Goal: Check status: Check status

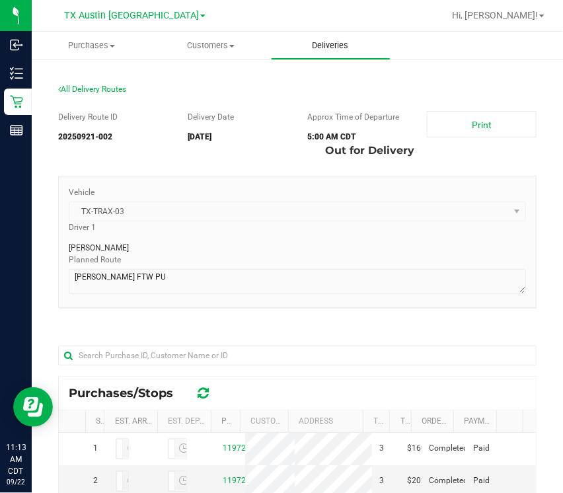
click at [315, 41] on span "Deliveries" at bounding box center [331, 46] width 72 height 12
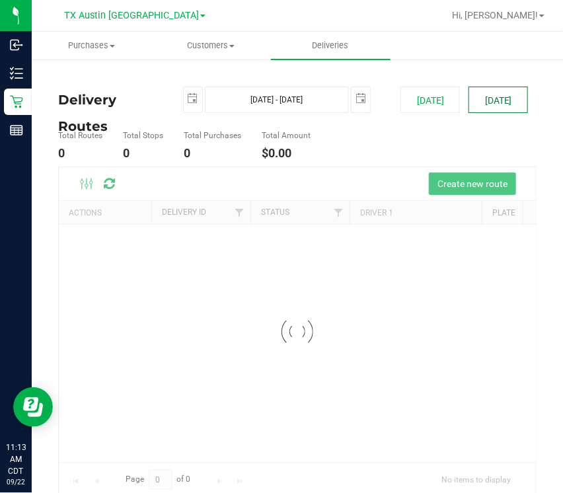
click at [470, 109] on button "[DATE]" at bounding box center [499, 100] width 60 height 26
type input "[DATE] - [DATE]"
type input "[DATE]"
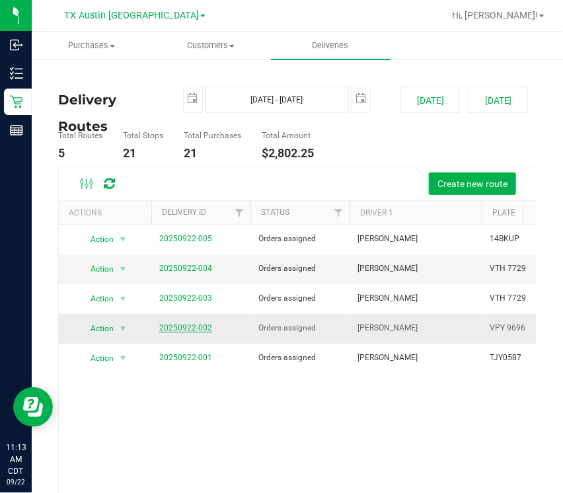
click at [204, 325] on link "20250922-002" at bounding box center [185, 327] width 53 height 9
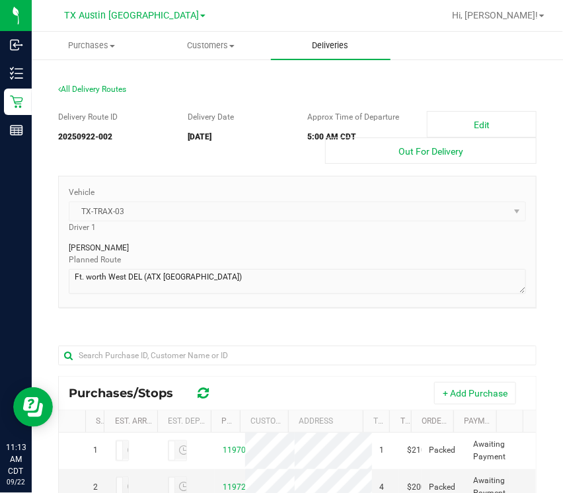
click at [331, 45] on span "Deliveries" at bounding box center [331, 46] width 72 height 12
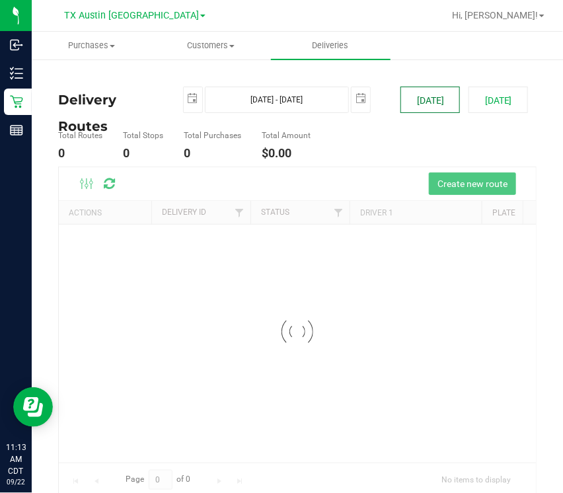
click at [414, 106] on button "[DATE]" at bounding box center [431, 100] width 60 height 26
type input "[DATE] - [DATE]"
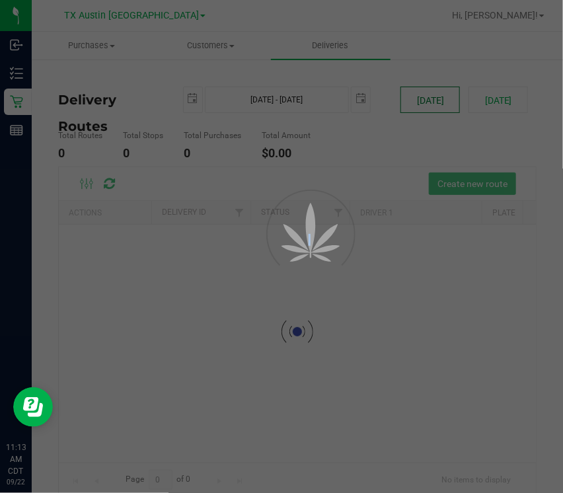
click at [414, 106] on div at bounding box center [281, 246] width 563 height 493
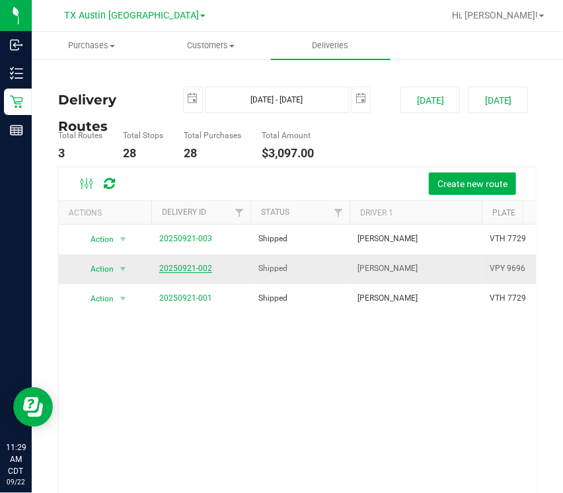
click at [181, 272] on link "20250921-002" at bounding box center [185, 268] width 53 height 9
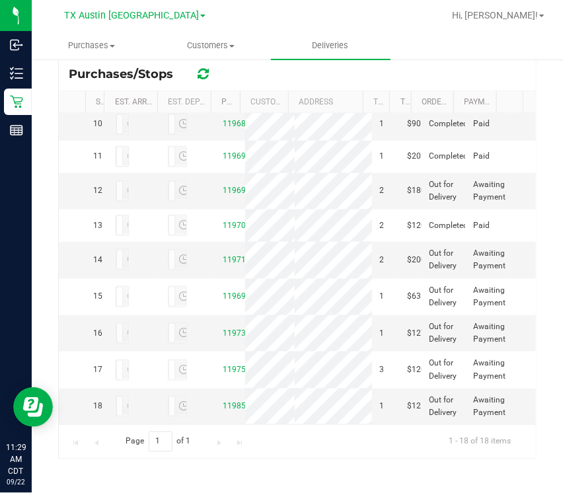
scroll to position [892, 0]
click at [230, 399] on td "11985200" at bounding box center [230, 407] width 30 height 36
copy link "11985200"
click at [228, 401] on link "11985200" at bounding box center [241, 405] width 37 height 9
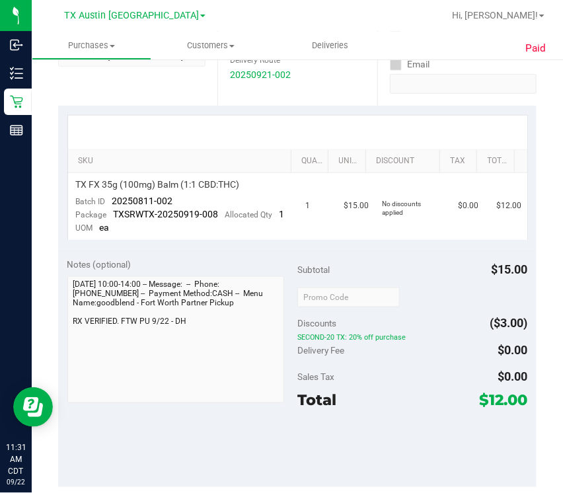
scroll to position [272, 0]
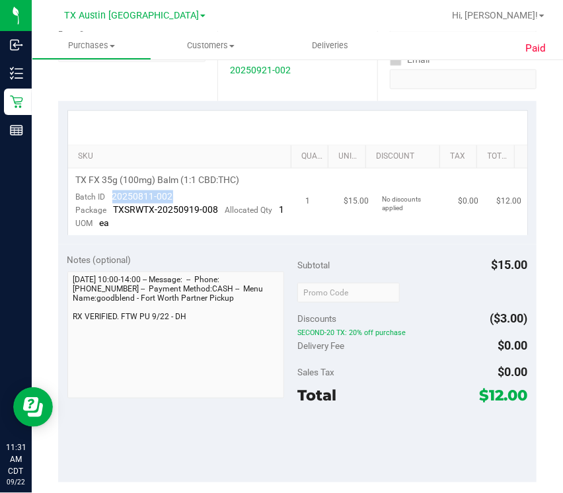
drag, startPoint x: 103, startPoint y: 190, endPoint x: 180, endPoint y: 192, distance: 76.7
click at [180, 192] on td "TX FX 35g (100mg) Balm (1:1 CBD:THC) Batch ID 20250811-002 Package TXSRWTX-2025…" at bounding box center [183, 202] width 230 height 67
copy span "20250811-002"
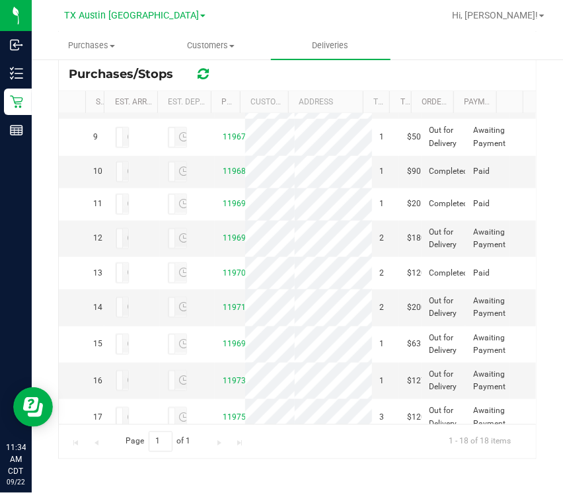
scroll to position [271, 0]
click at [232, 67] on link "11981503" at bounding box center [241, 62] width 37 height 9
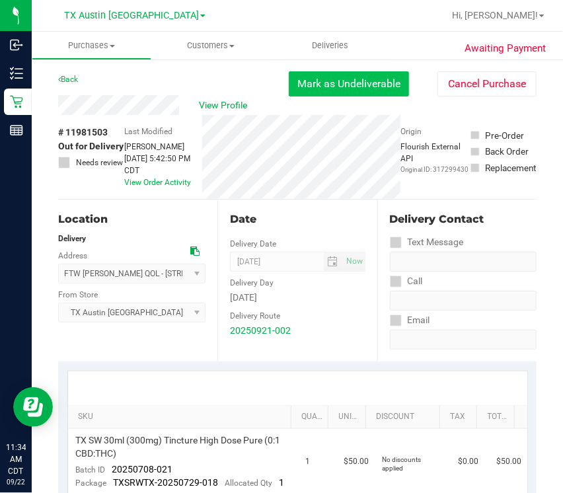
click at [353, 85] on button "Mark as Undeliverable" at bounding box center [349, 83] width 120 height 25
click at [351, 86] on button "Mark as Packed" at bounding box center [359, 83] width 99 height 25
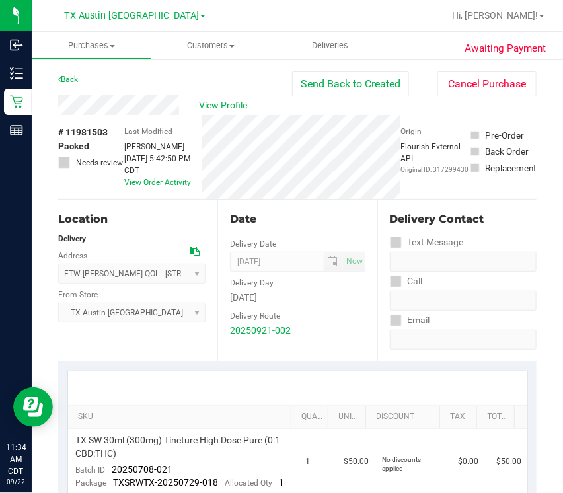
click at [351, 86] on button "Send Back to Created" at bounding box center [350, 83] width 117 height 25
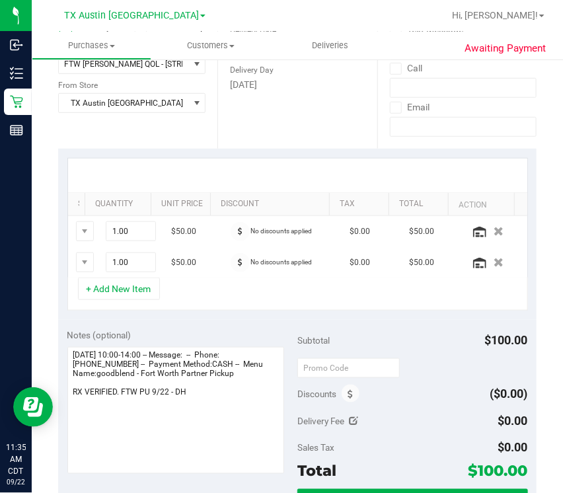
scroll to position [214, 0]
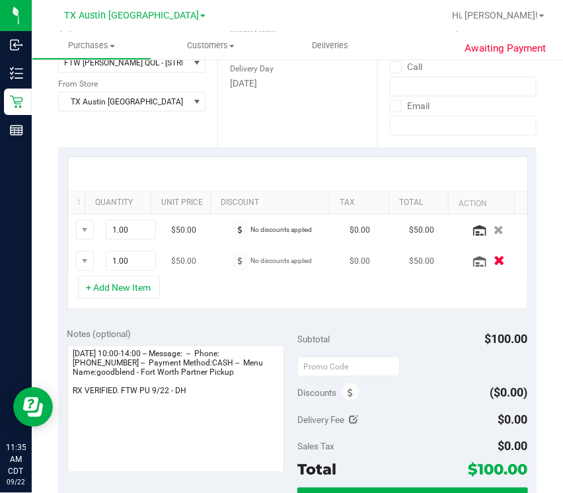
click at [494, 259] on icon "button" at bounding box center [499, 262] width 11 height 10
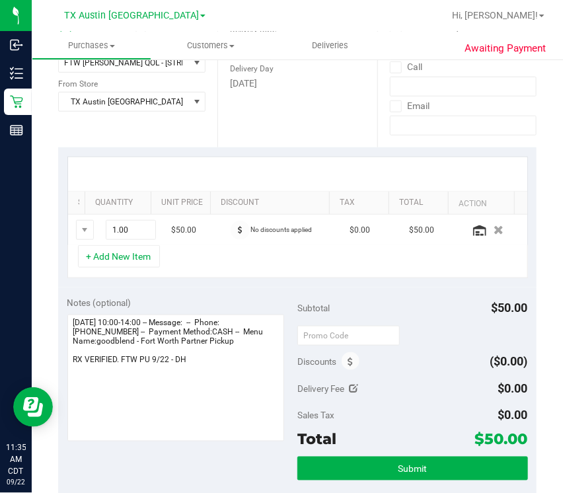
scroll to position [0, 0]
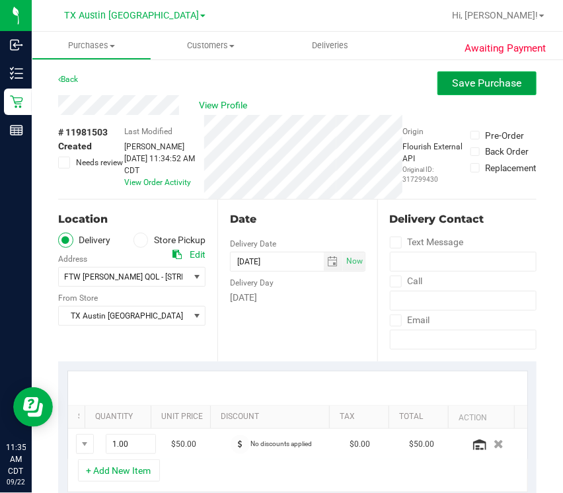
click at [453, 81] on span "Save Purchase" at bounding box center [487, 83] width 69 height 13
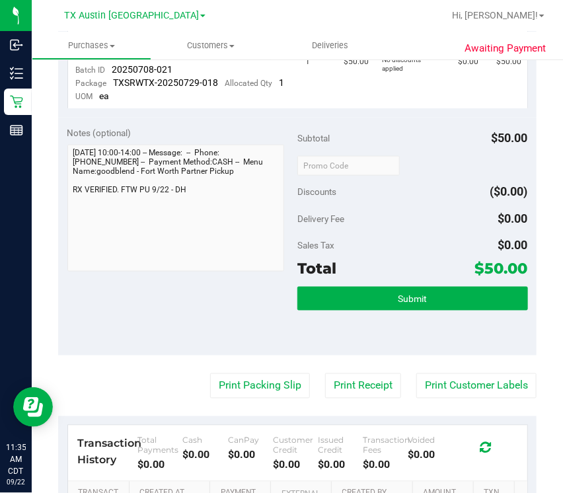
scroll to position [405, 0]
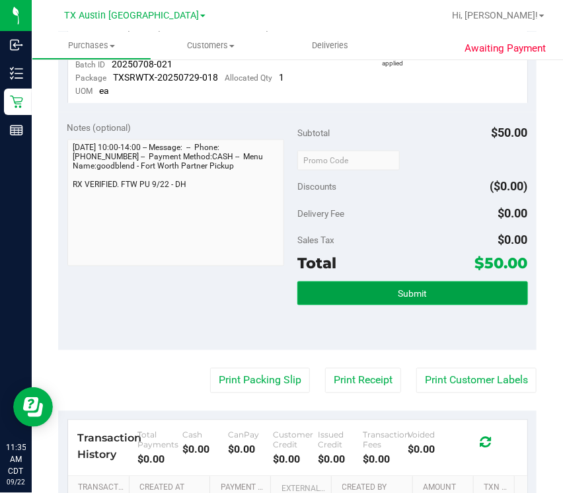
click at [385, 305] on button "Submit" at bounding box center [413, 294] width 231 height 24
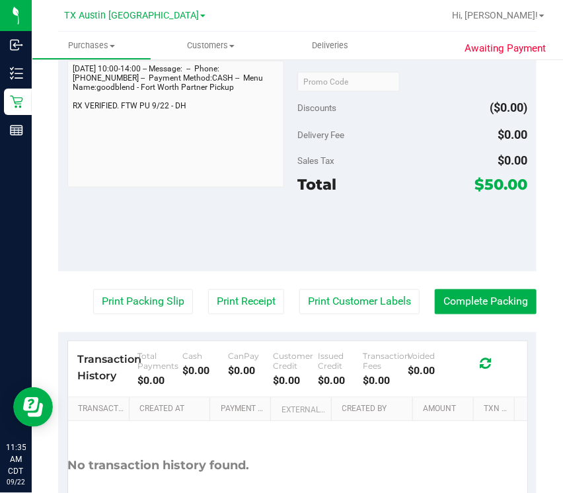
scroll to position [512, 0]
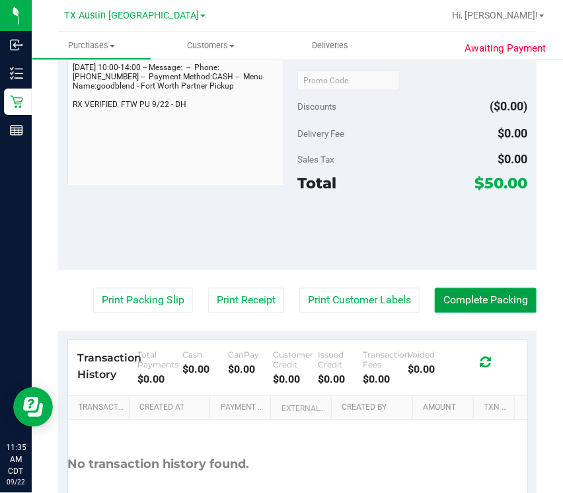
click at [475, 301] on button "Complete Packing" at bounding box center [486, 300] width 102 height 25
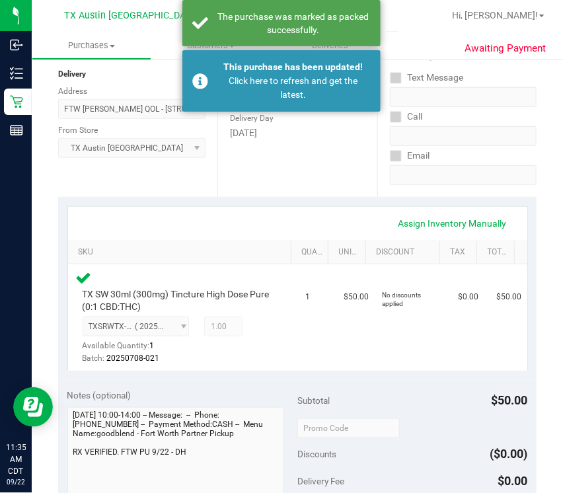
scroll to position [0, 0]
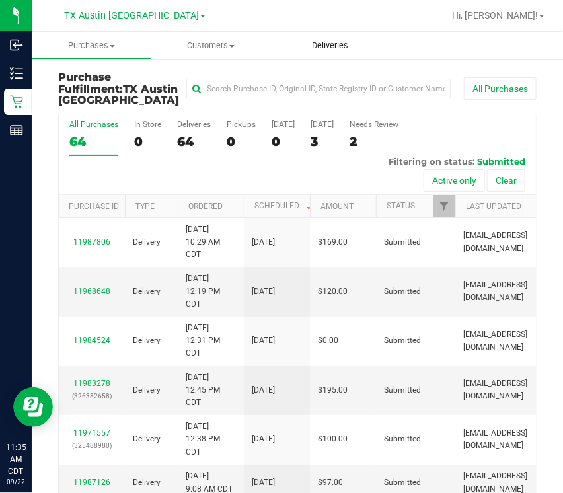
click at [323, 46] on span "Deliveries" at bounding box center [331, 46] width 72 height 12
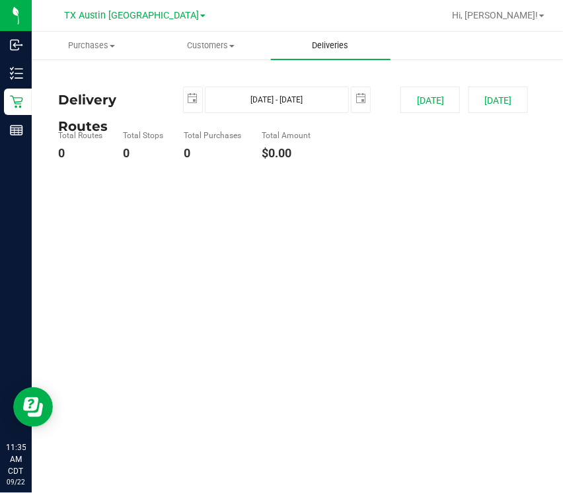
click at [323, 46] on span "Deliveries" at bounding box center [331, 46] width 72 height 12
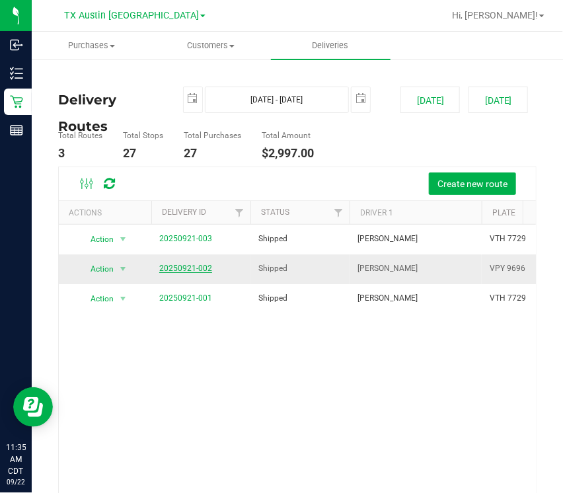
click at [175, 270] on link "20250921-002" at bounding box center [185, 268] width 53 height 9
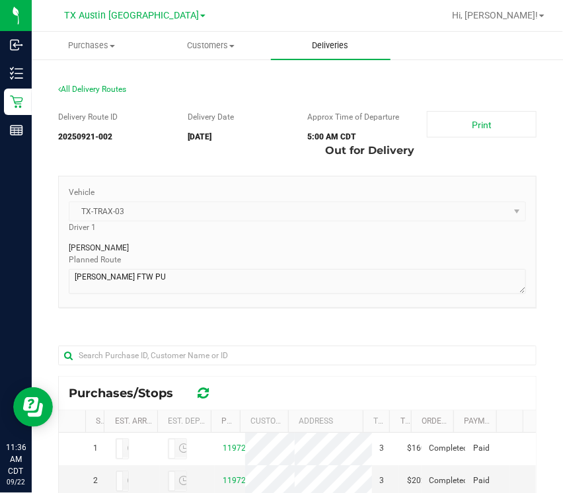
click at [323, 48] on span "Deliveries" at bounding box center [331, 46] width 72 height 12
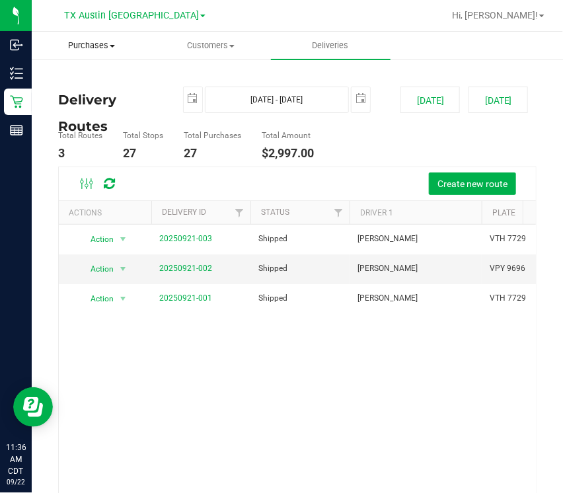
click at [90, 48] on span "Purchases" at bounding box center [91, 46] width 118 height 12
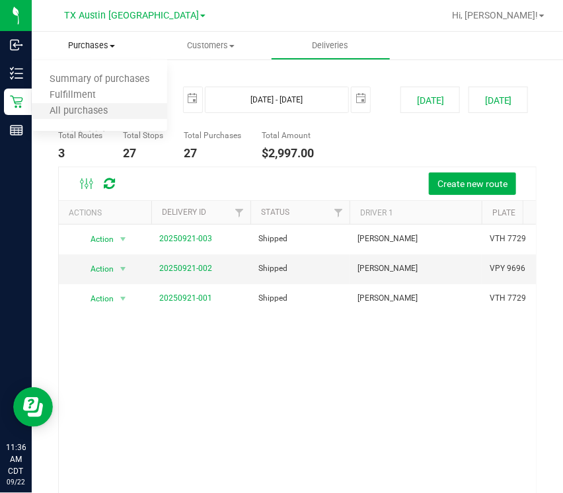
click at [110, 104] on li "All purchases" at bounding box center [100, 112] width 136 height 16
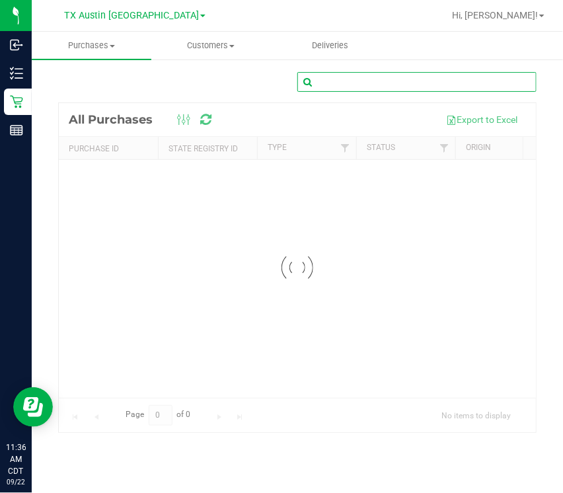
click at [360, 83] on input "text" at bounding box center [417, 82] width 239 height 20
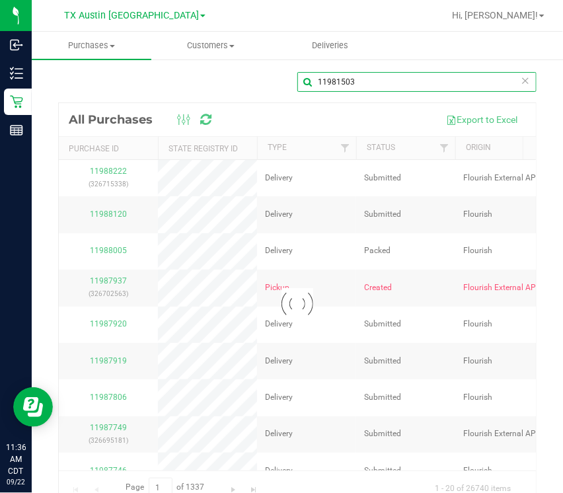
type input "11981503"
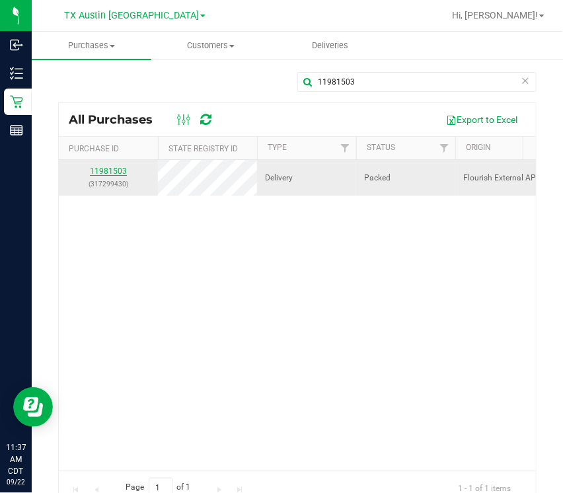
click at [116, 176] on link "11981503" at bounding box center [108, 171] width 37 height 9
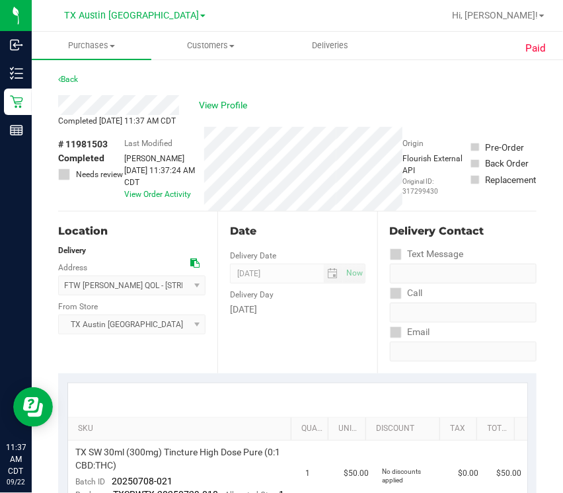
click at [180, 106] on div "View Profile" at bounding box center [297, 105] width 479 height 20
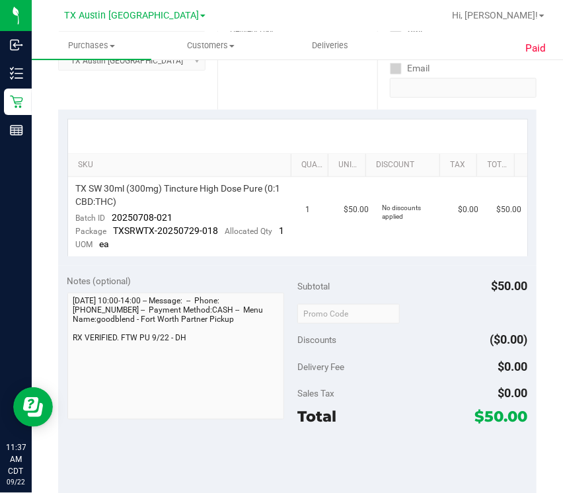
scroll to position [264, 0]
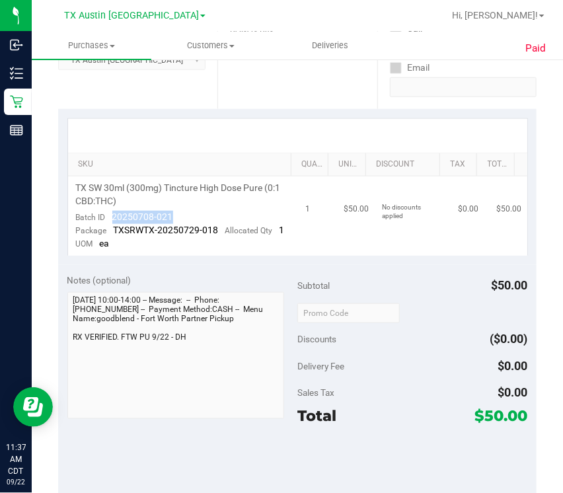
drag, startPoint x: 112, startPoint y: 217, endPoint x: 185, endPoint y: 214, distance: 73.5
click at [185, 214] on td "TX SW 30ml (300mg) Tincture High Dose Pure (0:1 CBD:THC) Batch ID 20250708-021 …" at bounding box center [183, 216] width 230 height 79
click at [176, 213] on td "TX SW 30ml (300mg) Tincture High Dose Pure (0:1 CBD:THC) Batch ID 20250708-021 …" at bounding box center [183, 216] width 230 height 79
copy span "20250708-021"
